Goal: Information Seeking & Learning: Check status

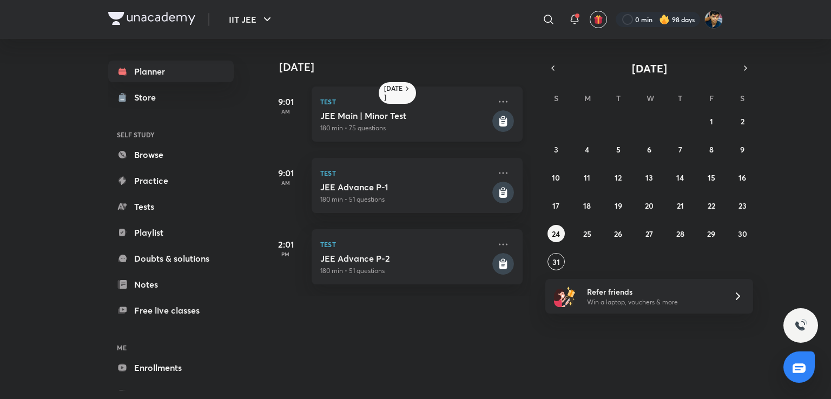
click at [469, 115] on h5 "JEE Main | Minor Test" at bounding box center [405, 115] width 170 height 11
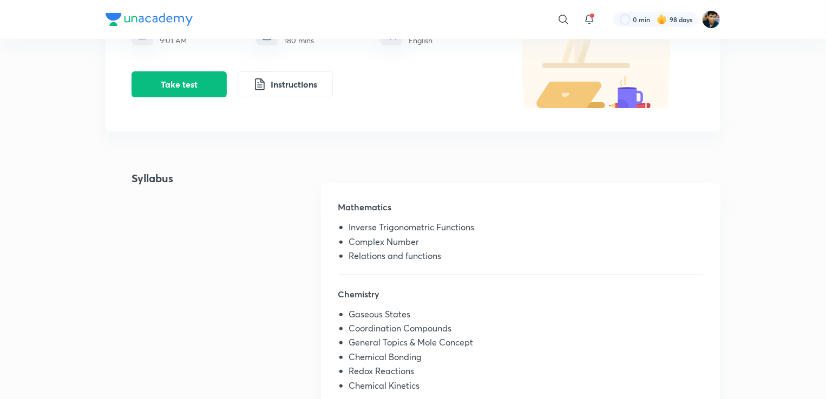
scroll to position [132, 0]
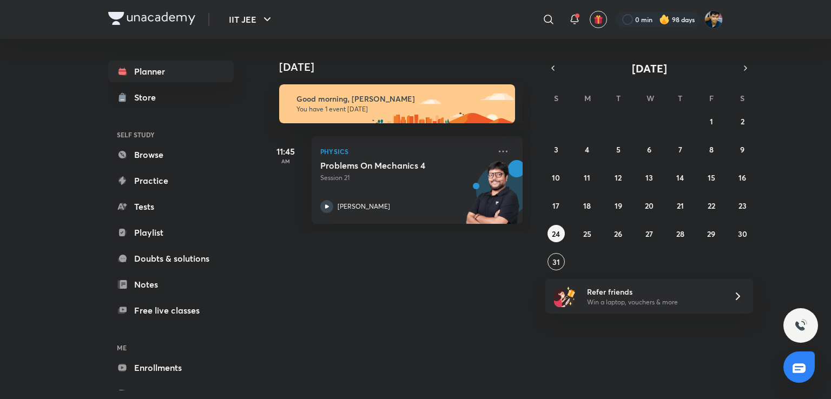
click at [552, 76] on div "[DATE] S M T W T F S 27 28 29 30 31 1 2 3 4 5 6 7 8 9 10 11 12 13 14 15 16 17 1…" at bounding box center [649, 166] width 208 height 210
click at [552, 74] on button "button" at bounding box center [552, 68] width 15 height 15
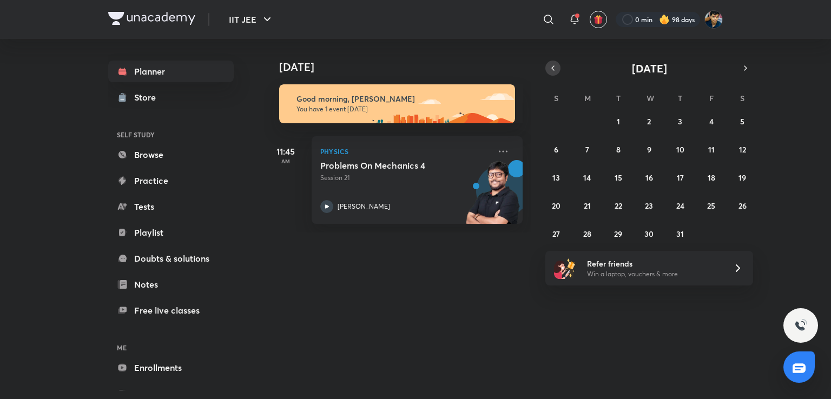
click at [551, 74] on button "button" at bounding box center [552, 68] width 15 height 15
click at [552, 141] on button "8" at bounding box center [556, 149] width 17 height 17
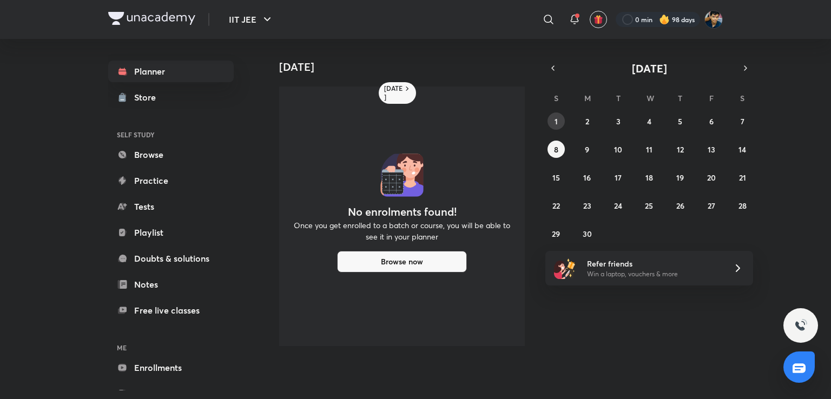
click at [560, 126] on button "1" at bounding box center [556, 121] width 17 height 17
click at [561, 180] on button "15" at bounding box center [556, 177] width 17 height 17
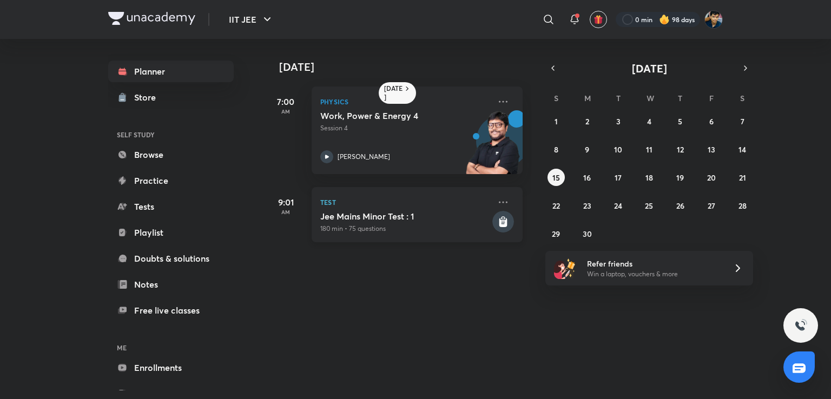
click at [465, 224] on p "180 min • 75 questions" at bounding box center [405, 229] width 170 height 10
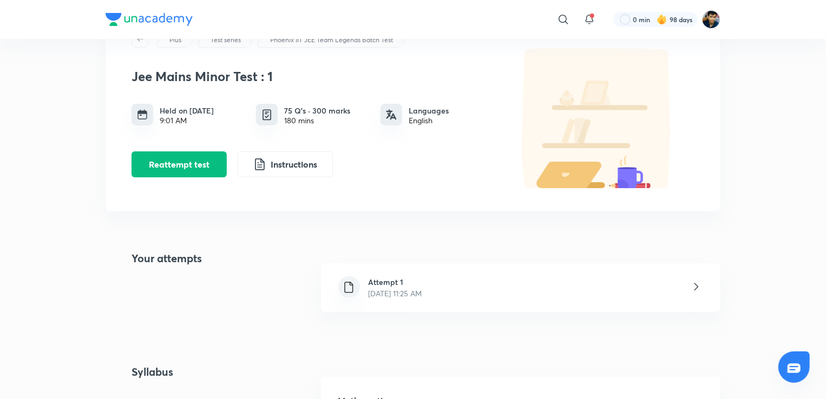
scroll to position [62, 0]
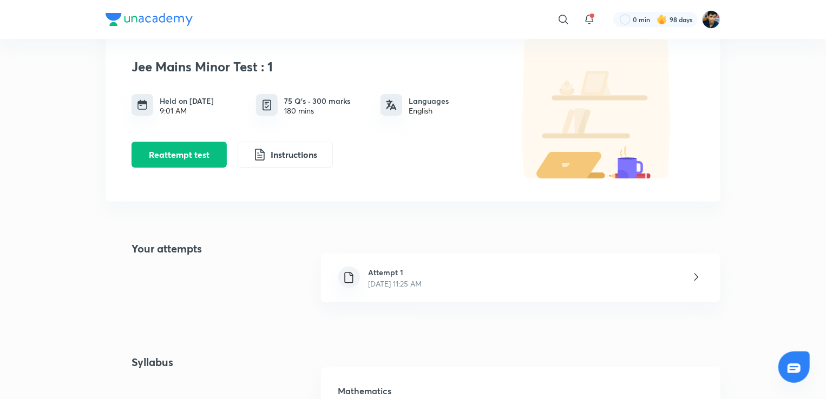
click at [453, 289] on div "Attempt 1 [DATE] 11:25 AM" at bounding box center [520, 278] width 399 height 49
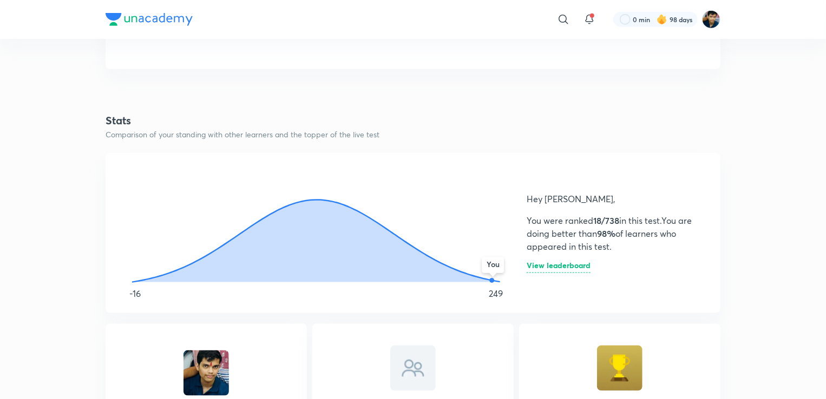
scroll to position [502, 0]
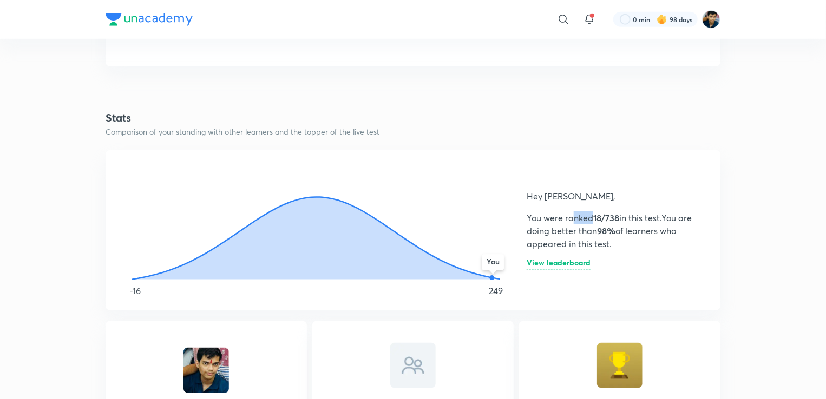
drag, startPoint x: 595, startPoint y: 217, endPoint x: 569, endPoint y: 223, distance: 26.6
click at [569, 223] on p "You were ranked 18/738 in this test. You are doing better than 98% of learners …" at bounding box center [610, 231] width 168 height 39
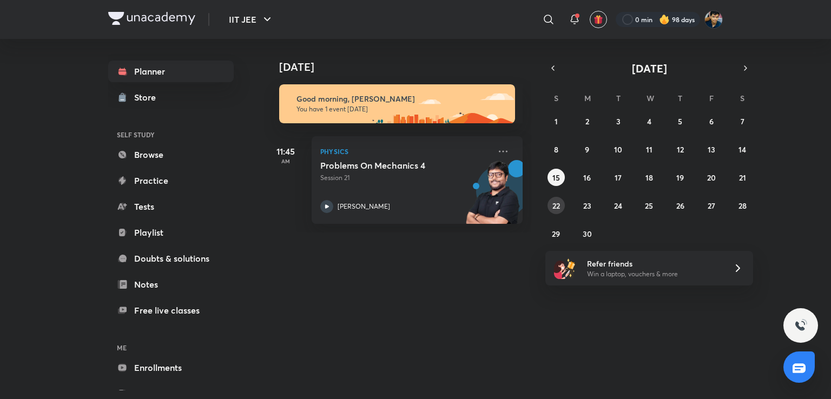
click at [557, 204] on abbr "22" at bounding box center [556, 206] width 8 height 10
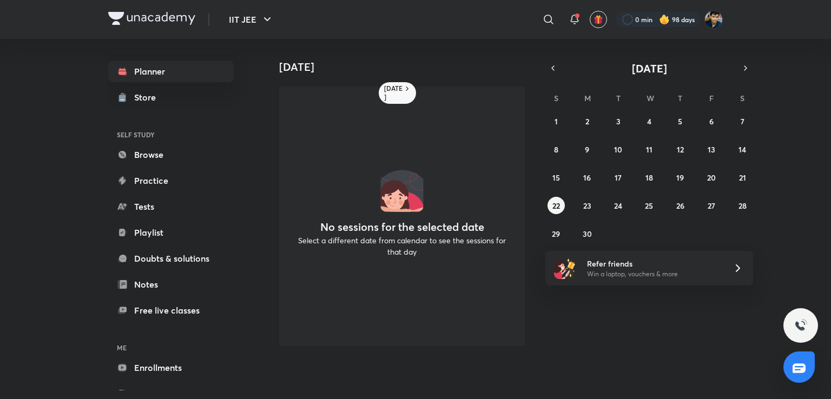
click at [555, 224] on div "1 2 3 4 5 6 7 8 9 10 11 12 13 14 15 16 17 18 19 20 21 22 23 24 25 26 27 28 29 3…" at bounding box center [649, 178] width 208 height 130
click at [555, 235] on abbr "29" at bounding box center [556, 234] width 8 height 10
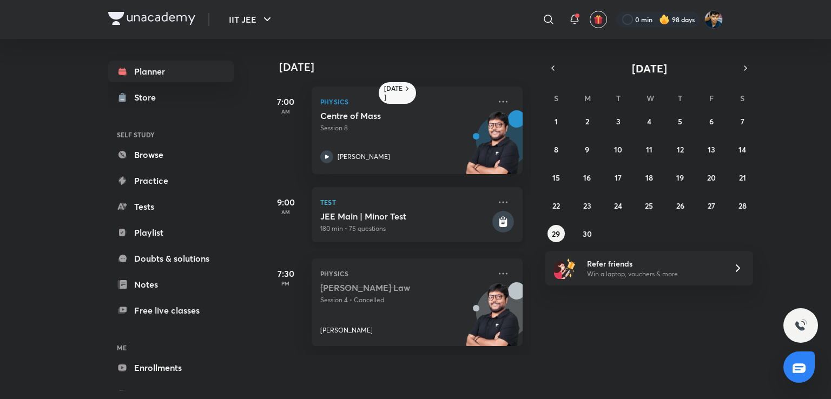
click at [483, 215] on div "Test JEE Main | Minor Test 180 min • 75 questions" at bounding box center [417, 214] width 211 height 55
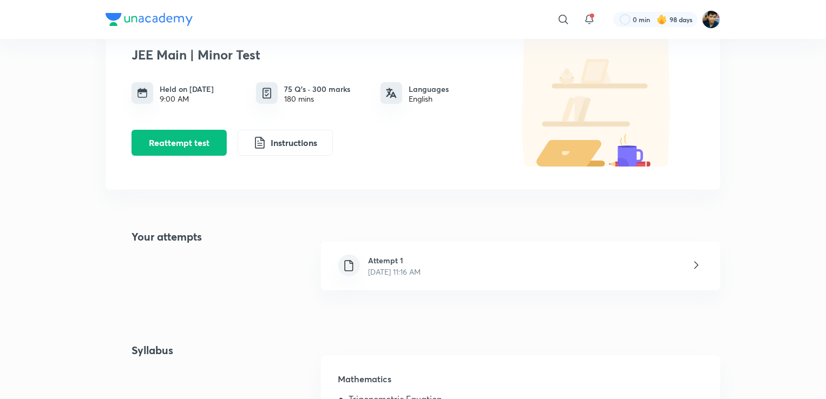
scroll to position [83, 0]
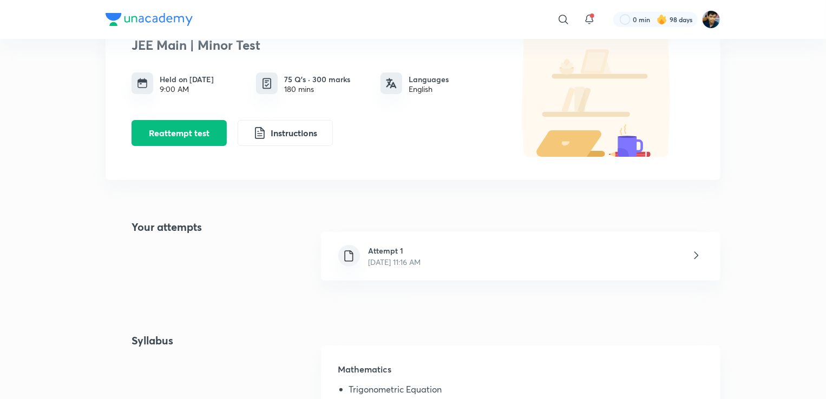
click at [487, 266] on div "Attempt 1 [DATE] 11:16 AM" at bounding box center [520, 256] width 399 height 49
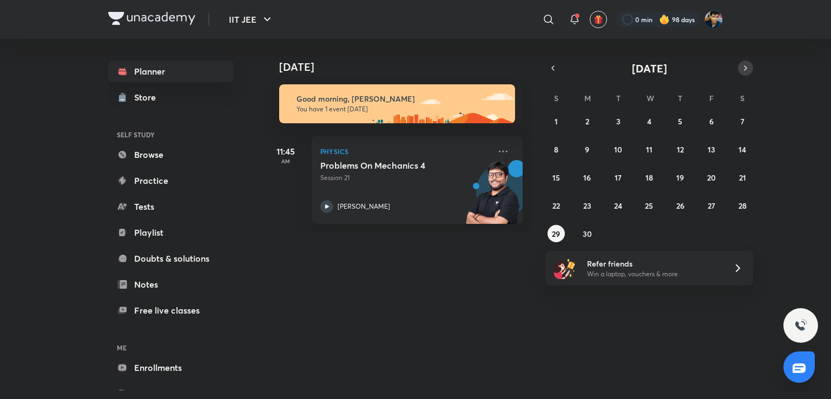
click at [749, 64] on icon "button" at bounding box center [745, 68] width 9 height 10
click at [558, 156] on button "6" at bounding box center [556, 149] width 17 height 17
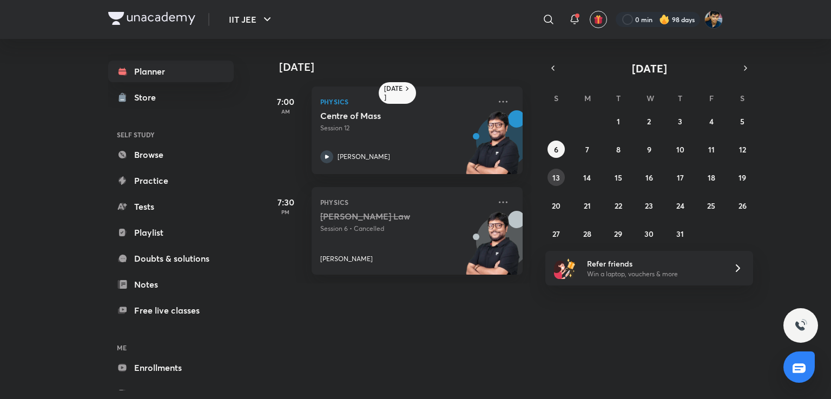
click at [557, 172] on button "13" at bounding box center [556, 177] width 17 height 17
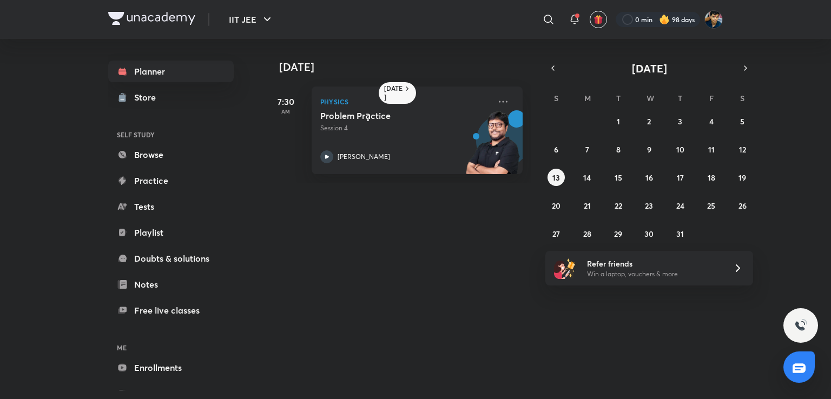
click at [556, 195] on div "29 30 1 2 3 4 5 6 7 8 9 10 11 12 13 14 15 16 17 18 19 20 21 22 23 24 25 26 27 2…" at bounding box center [649, 178] width 208 height 130
click at [557, 205] on abbr "20" at bounding box center [556, 206] width 9 height 10
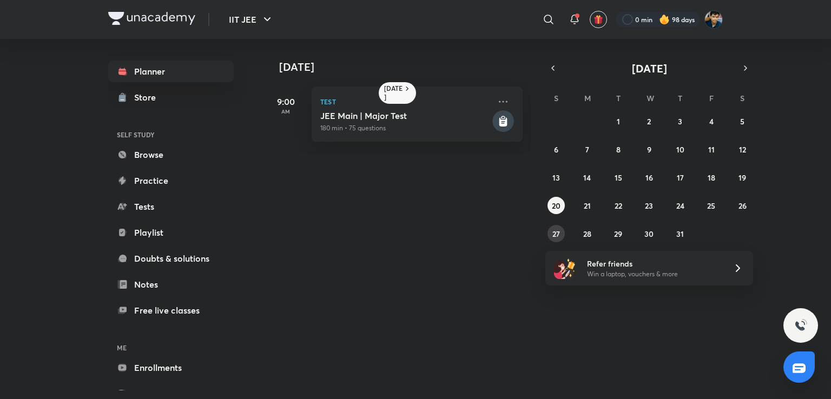
click at [556, 228] on button "27" at bounding box center [556, 233] width 17 height 17
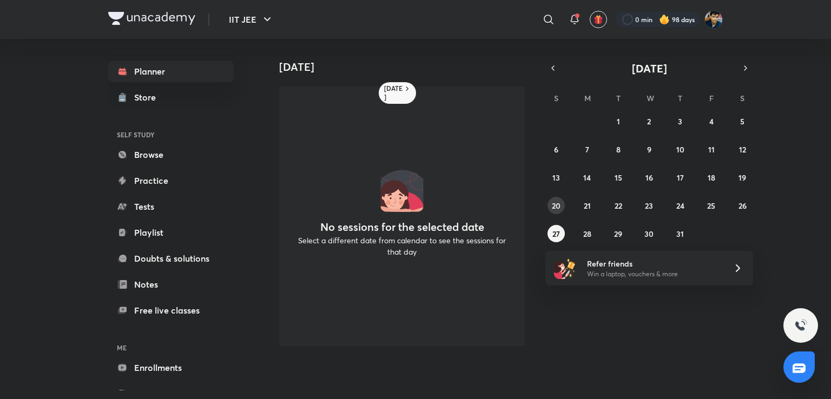
click at [552, 206] on abbr "20" at bounding box center [556, 206] width 9 height 10
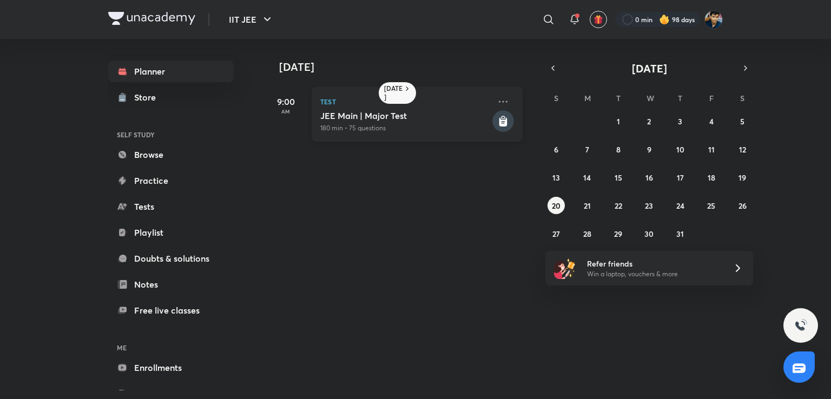
click at [458, 122] on div "JEE Main | Major Test 180 min • 75 questions" at bounding box center [405, 121] width 170 height 23
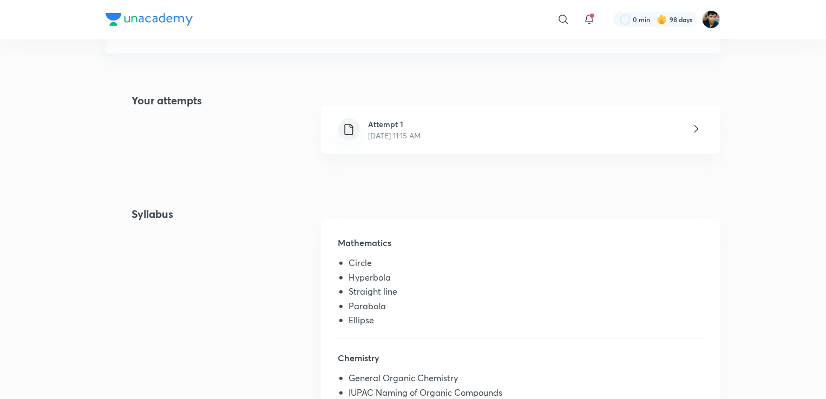
scroll to position [160, 0]
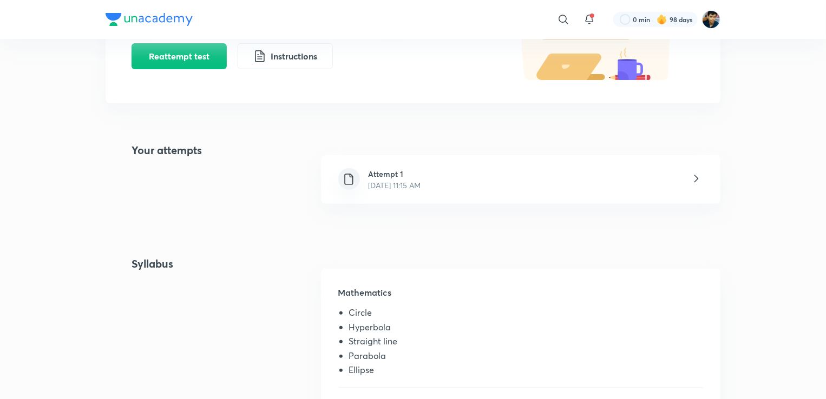
click at [469, 190] on div "Attempt 1 [DATE] 11:15 AM" at bounding box center [520, 179] width 399 height 49
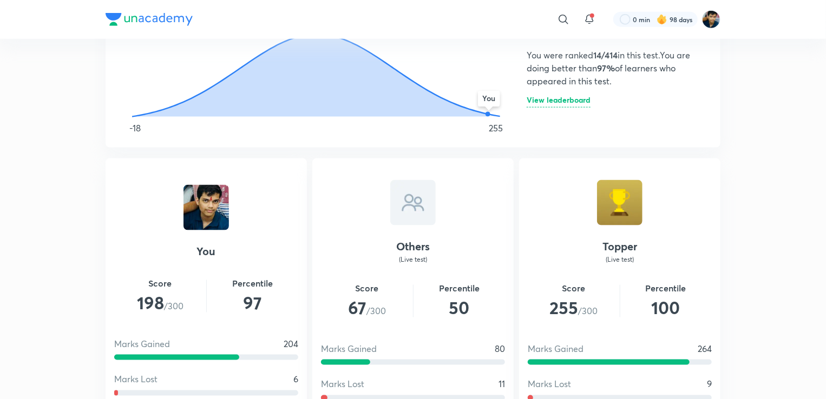
scroll to position [694, 0]
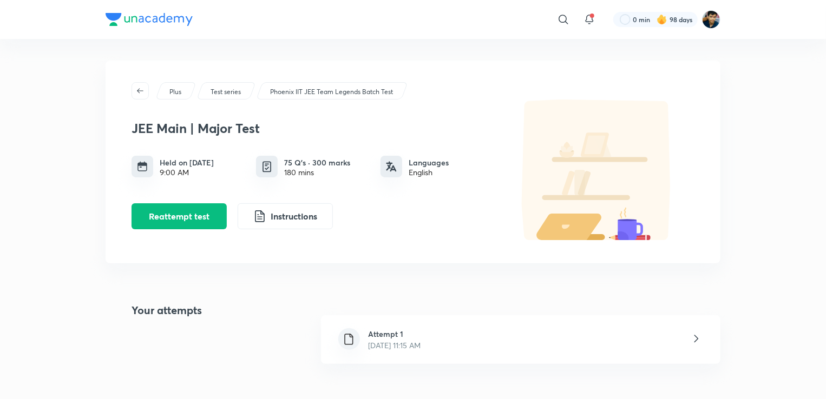
drag, startPoint x: 203, startPoint y: 6, endPoint x: 414, endPoint y: 347, distance: 401.3
click at [414, 347] on p "[DATE] 11:15 AM" at bounding box center [394, 345] width 52 height 11
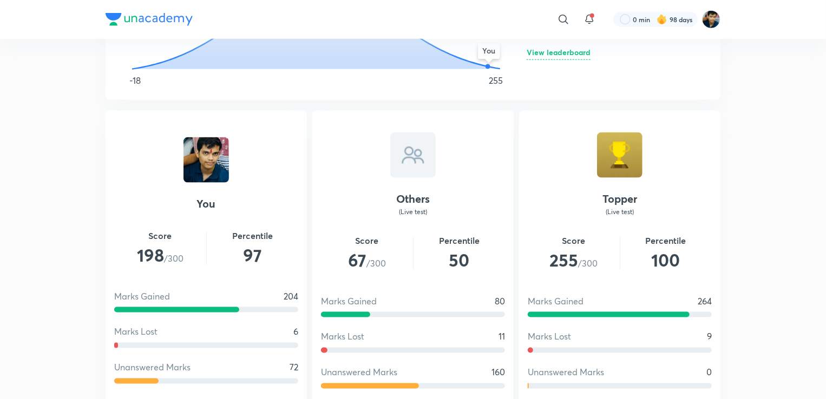
scroll to position [712, 0]
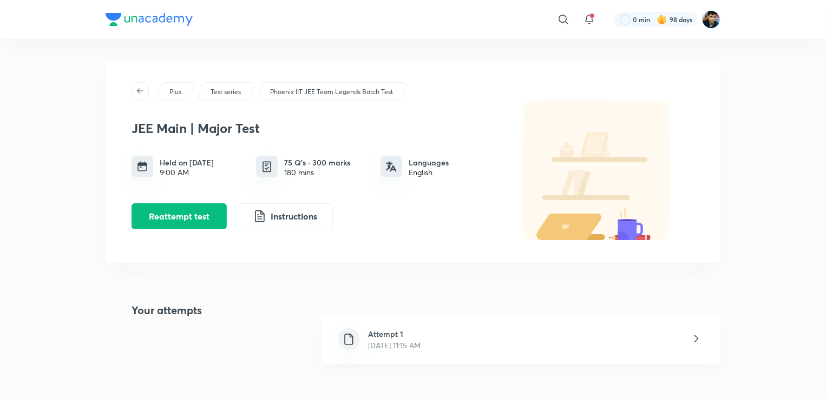
click at [396, 334] on h6 "Attempt 1" at bounding box center [394, 333] width 52 height 11
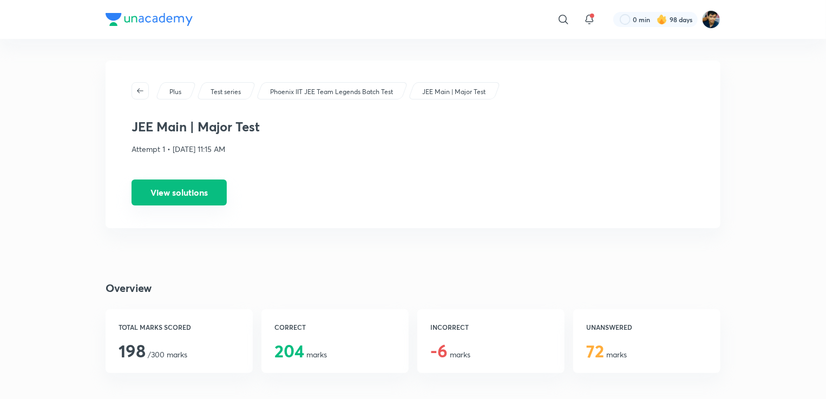
click at [157, 182] on button "View solutions" at bounding box center [178, 193] width 95 height 26
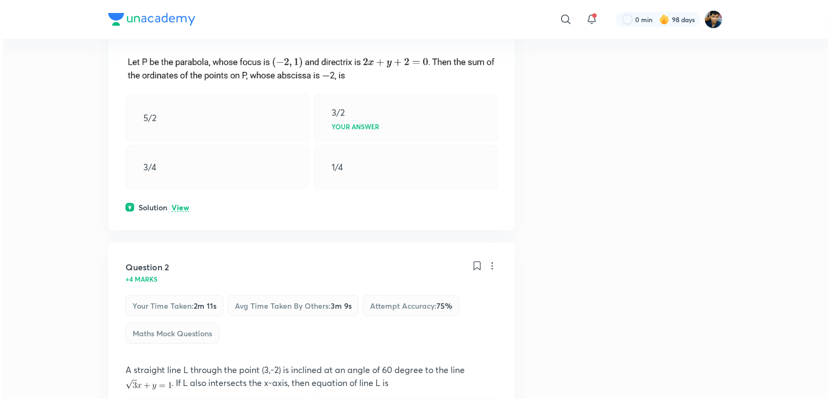
scroll to position [606, 0]
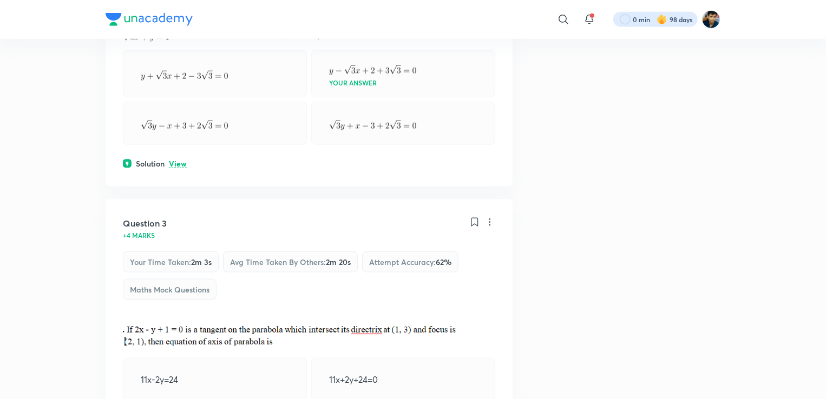
click at [632, 20] on div at bounding box center [655, 19] width 84 height 15
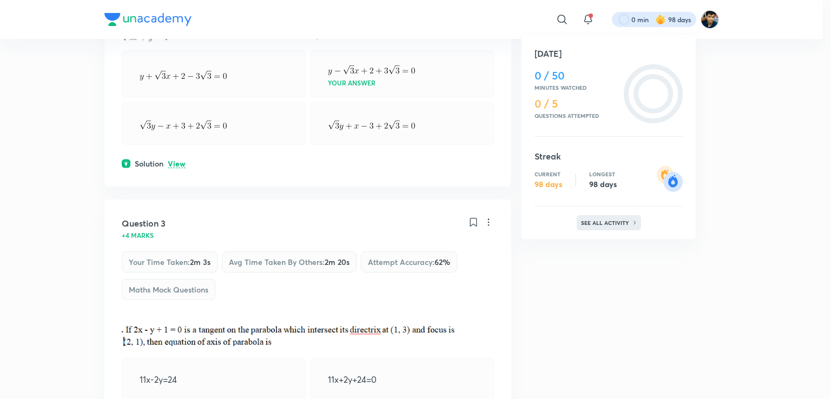
click at [603, 218] on div "See all activity" at bounding box center [609, 222] width 64 height 15
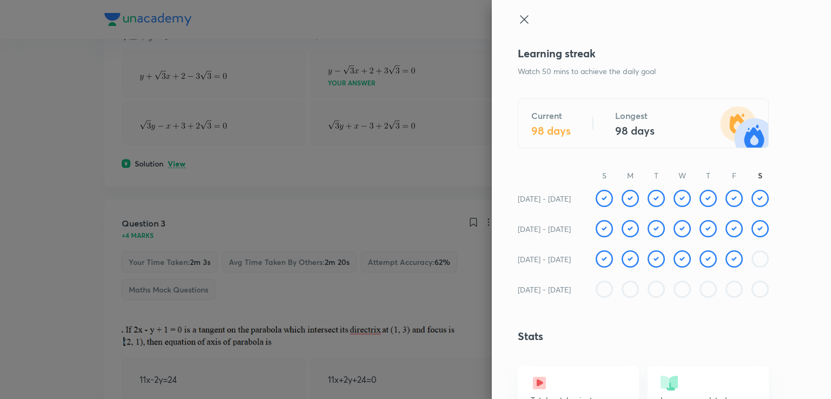
click at [412, 190] on div at bounding box center [415, 199] width 831 height 399
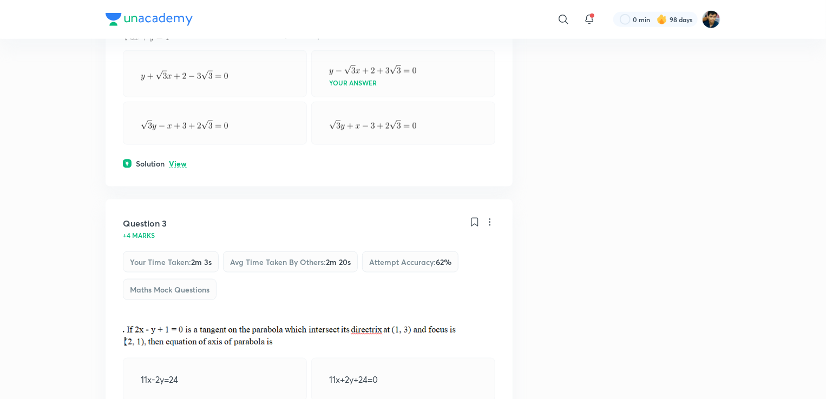
click at [662, 21] on img at bounding box center [661, 19] width 11 height 11
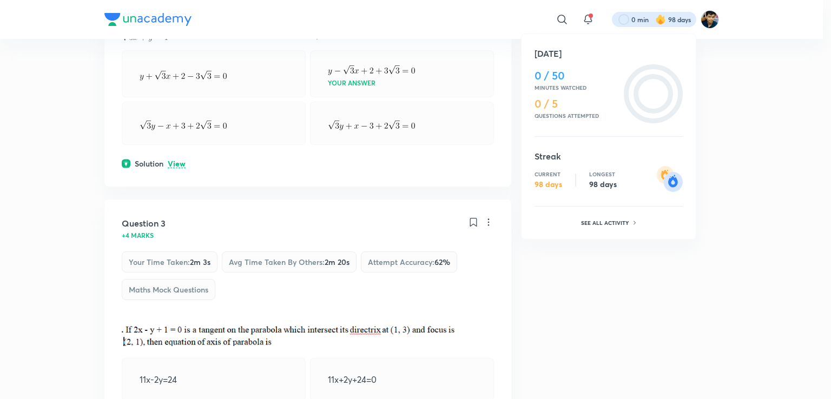
click at [513, 37] on div at bounding box center [415, 199] width 831 height 399
